Goal: Information Seeking & Learning: Check status

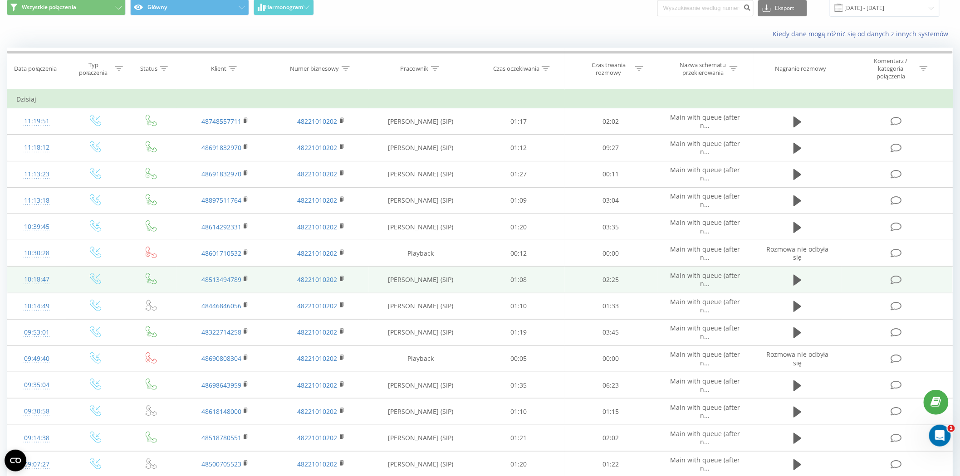
scroll to position [50, 0]
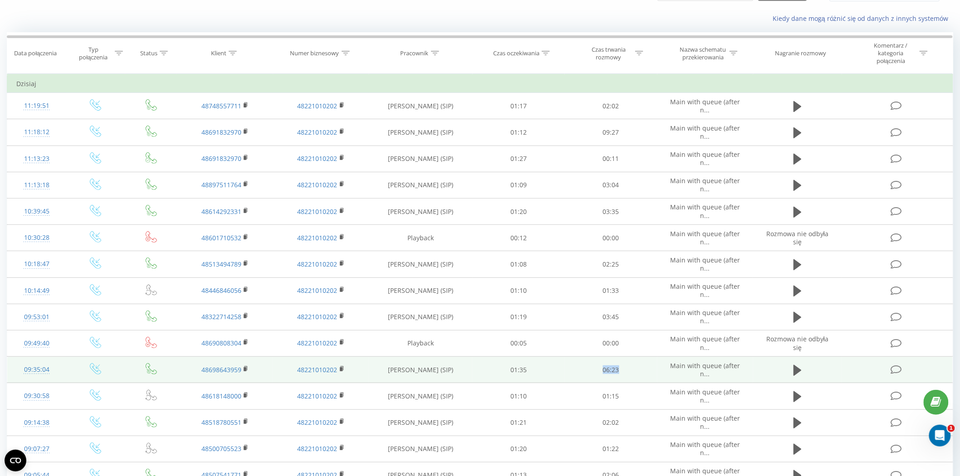
drag, startPoint x: 618, startPoint y: 371, endPoint x: 601, endPoint y: 370, distance: 17.2
click at [601, 370] on td "06:23" at bounding box center [611, 370] width 93 height 26
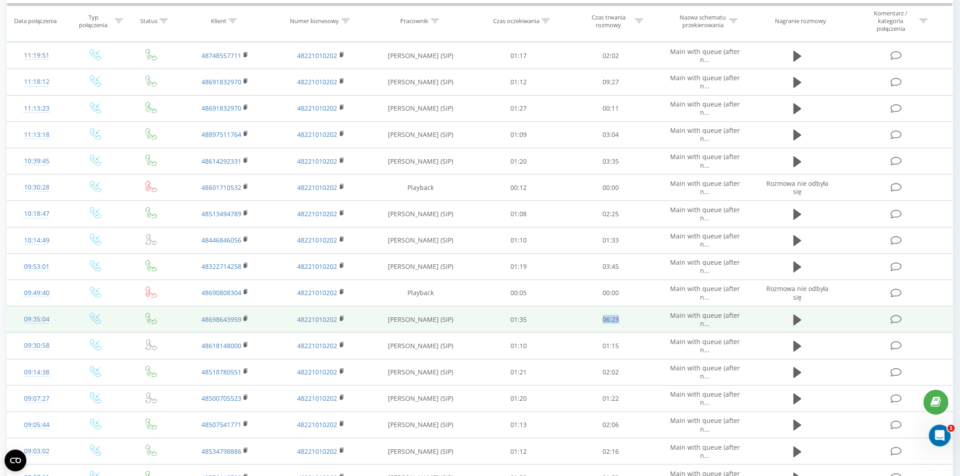
scroll to position [151, 0]
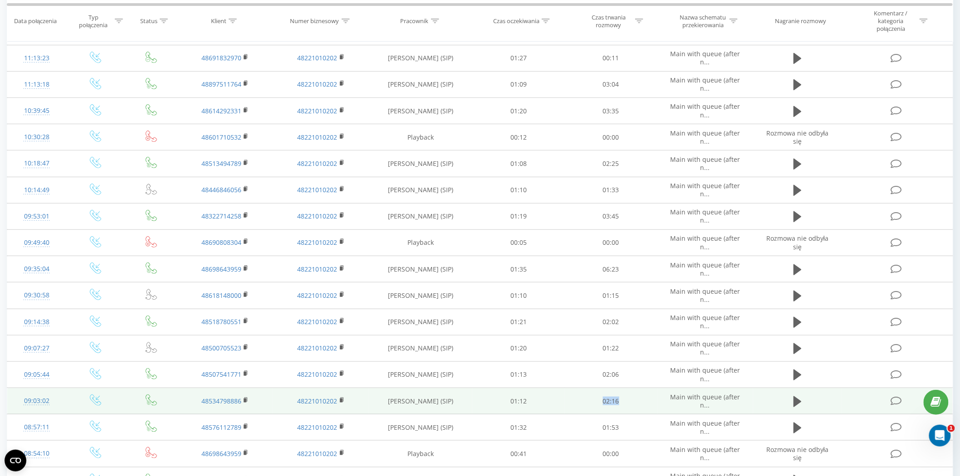
drag, startPoint x: 630, startPoint y: 397, endPoint x: 588, endPoint y: 394, distance: 42.8
click at [588, 394] on td "02:16" at bounding box center [611, 401] width 93 height 26
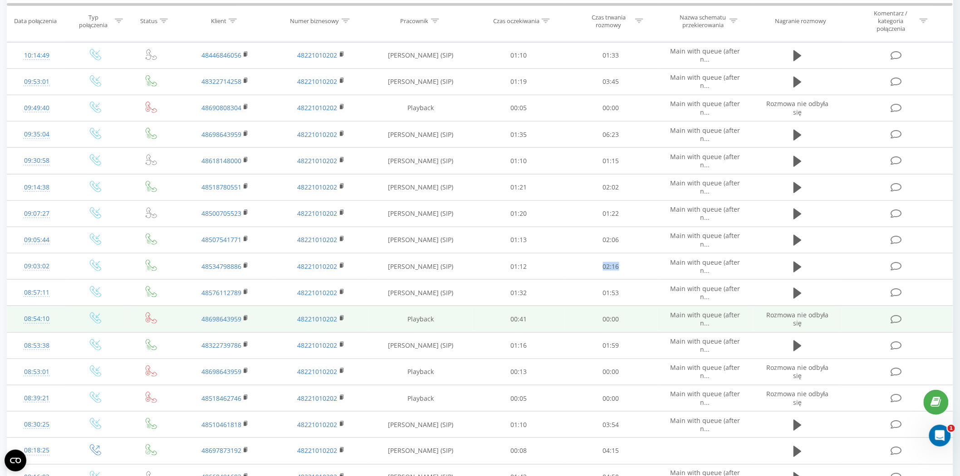
scroll to position [302, 0]
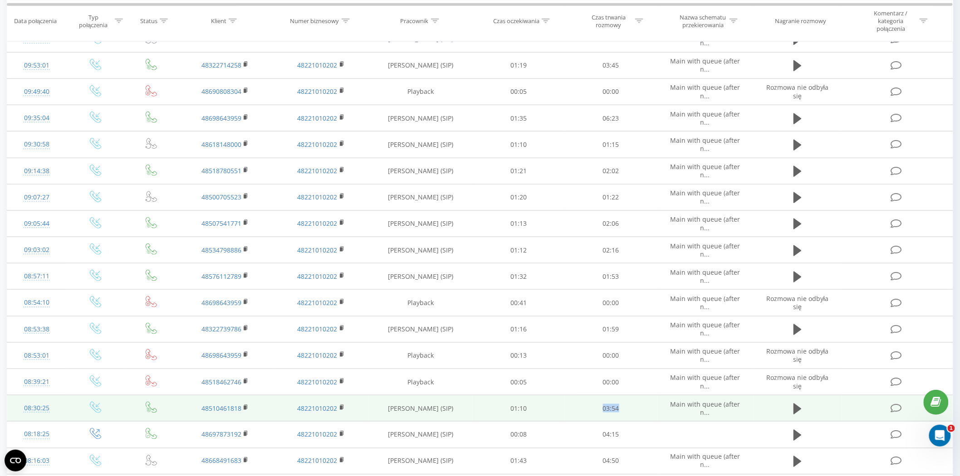
drag, startPoint x: 638, startPoint y: 415, endPoint x: 592, endPoint y: 405, distance: 46.4
click at [592, 405] on td "03:54" at bounding box center [611, 409] width 93 height 26
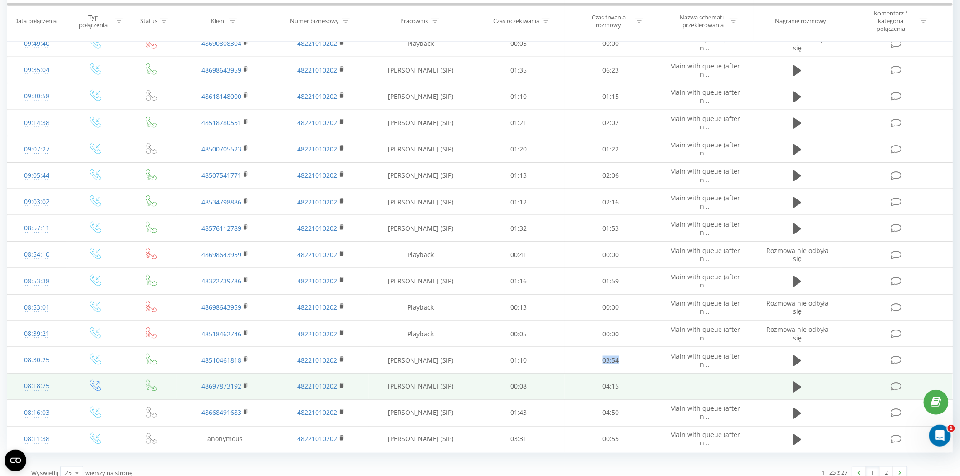
scroll to position [352, 0]
drag, startPoint x: 640, startPoint y: 380, endPoint x: 588, endPoint y: 375, distance: 51.9
click at [590, 377] on td "04:15" at bounding box center [611, 384] width 93 height 26
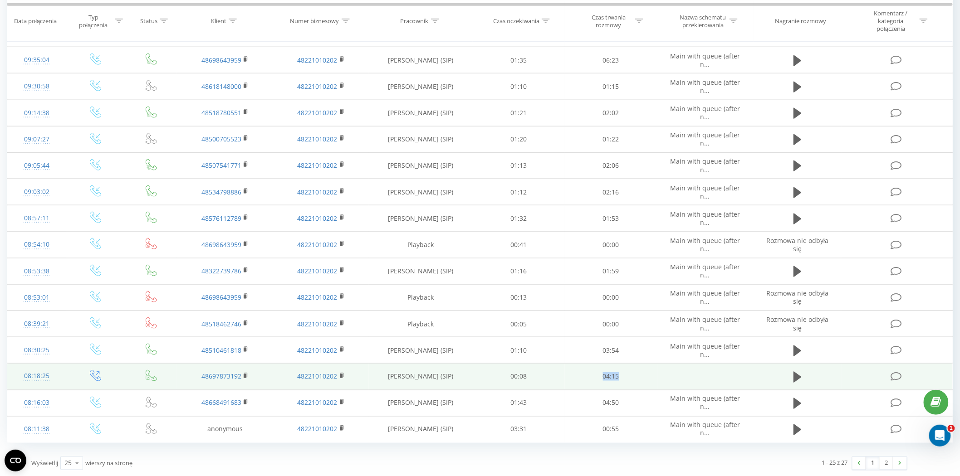
scroll to position [361, 0]
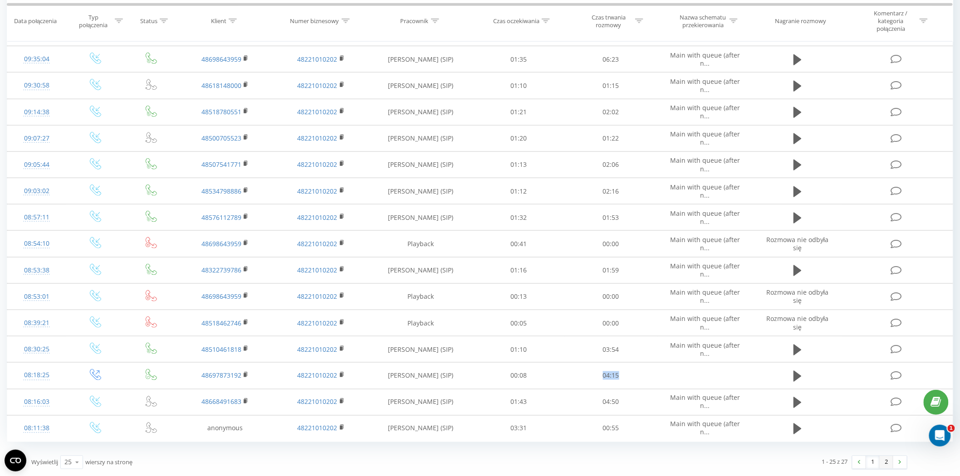
click at [886, 461] on link "2" at bounding box center [886, 462] width 14 height 13
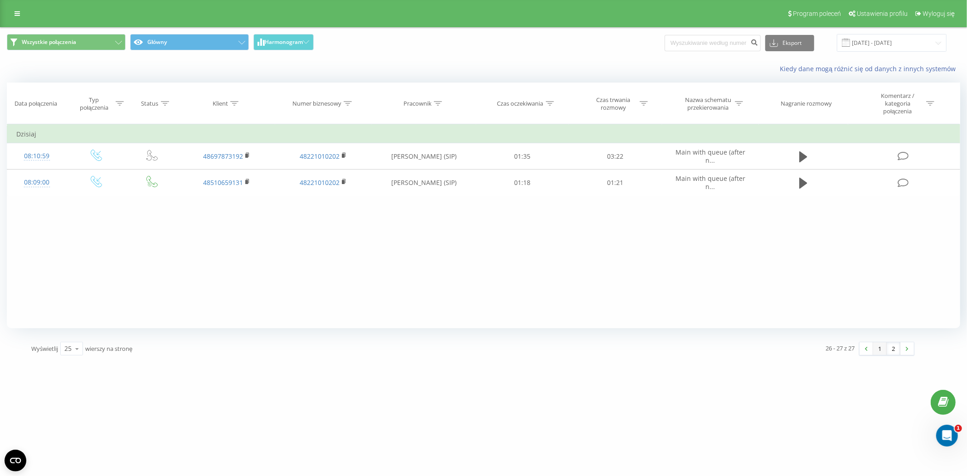
click at [882, 351] on link "1" at bounding box center [881, 348] width 14 height 13
